Goal: Find specific page/section: Find specific page/section

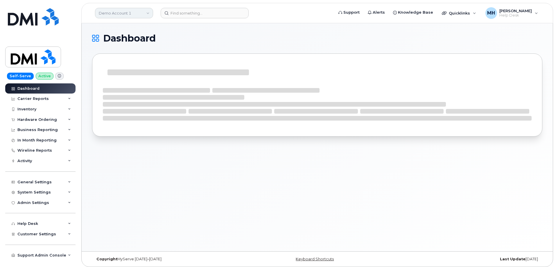
click at [118, 12] on link "Demo Account 1" at bounding box center [124, 13] width 58 height 10
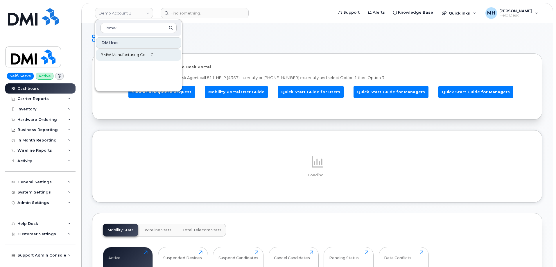
type input "bmw"
click at [125, 54] on span "BMW Manufacturing Co LLC" at bounding box center [126, 55] width 53 height 6
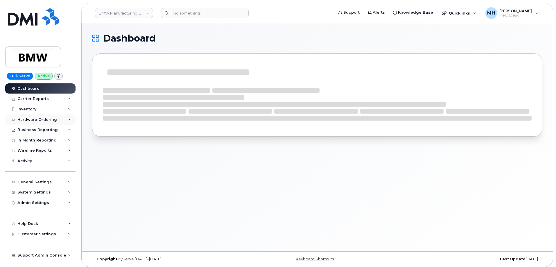
click at [44, 118] on div "Hardware Ordering" at bounding box center [36, 119] width 39 height 5
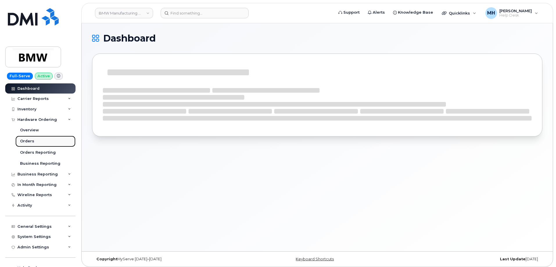
click at [41, 139] on link "Orders" at bounding box center [45, 141] width 60 height 11
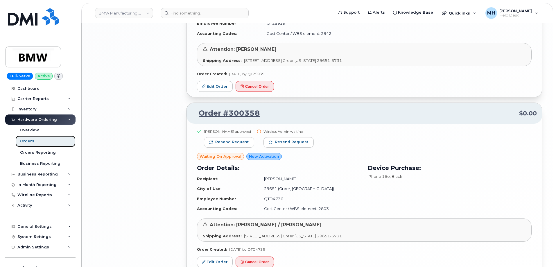
scroll to position [1154, 0]
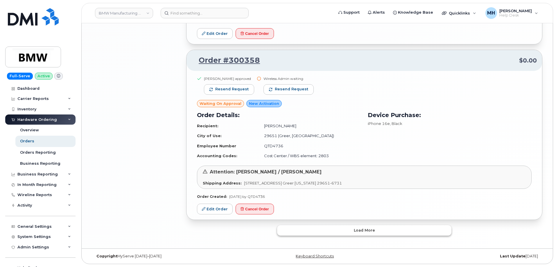
click at [334, 231] on button "Load more" at bounding box center [364, 230] width 174 height 10
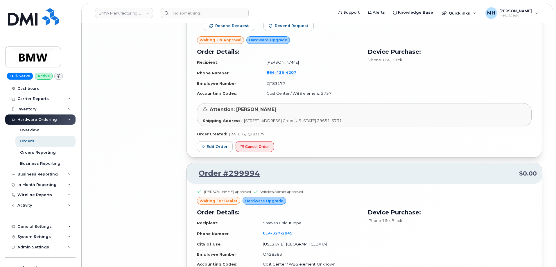
scroll to position [2300, 0]
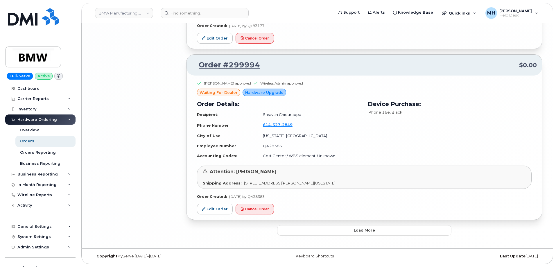
click at [313, 227] on button "Load more" at bounding box center [364, 230] width 174 height 10
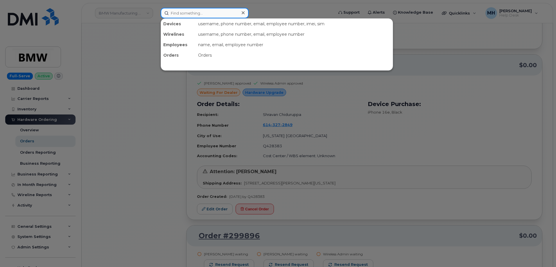
click at [199, 11] on input at bounding box center [205, 13] width 88 height 10
paste input "[PHONE_NUMBER]"
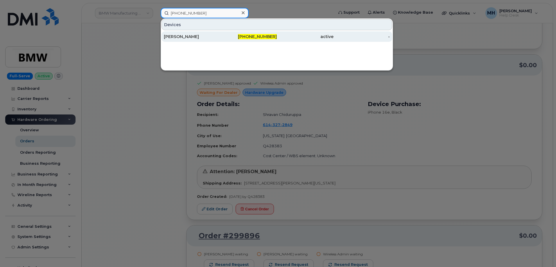
type input "[PHONE_NUMBER]"
click at [221, 42] on div "[PHONE_NUMBER]" at bounding box center [248, 36] width 57 height 10
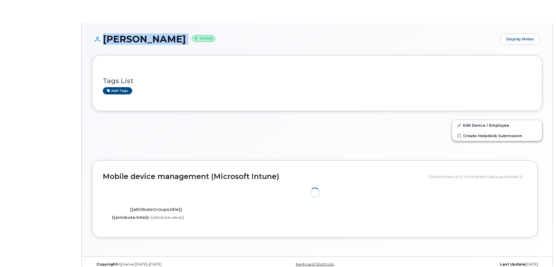
drag, startPoint x: 206, startPoint y: 41, endPoint x: 101, endPoint y: 41, distance: 104.8
click at [101, 41] on h1 "GIOVANNI FONSECA Active" at bounding box center [295, 39] width 406 height 10
copy h1 "GIOVANNI FONSECA"
